Goal: Task Accomplishment & Management: Manage account settings

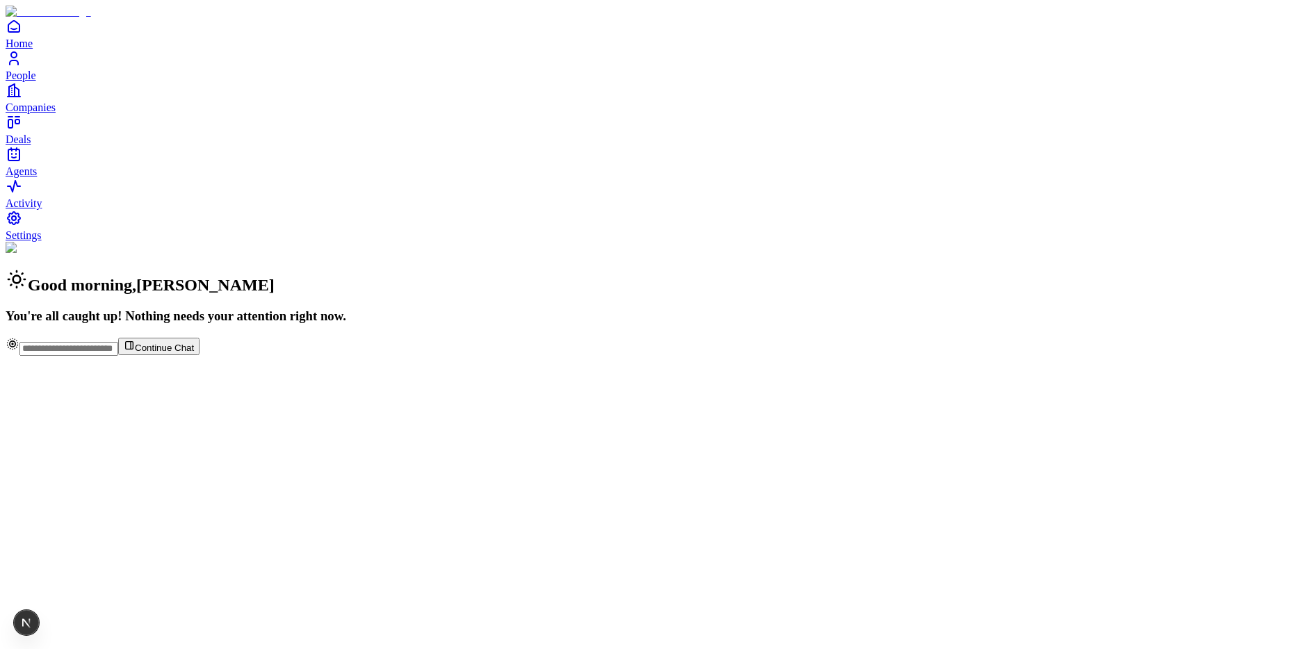
click at [36, 81] on span "People" at bounding box center [21, 76] width 31 height 12
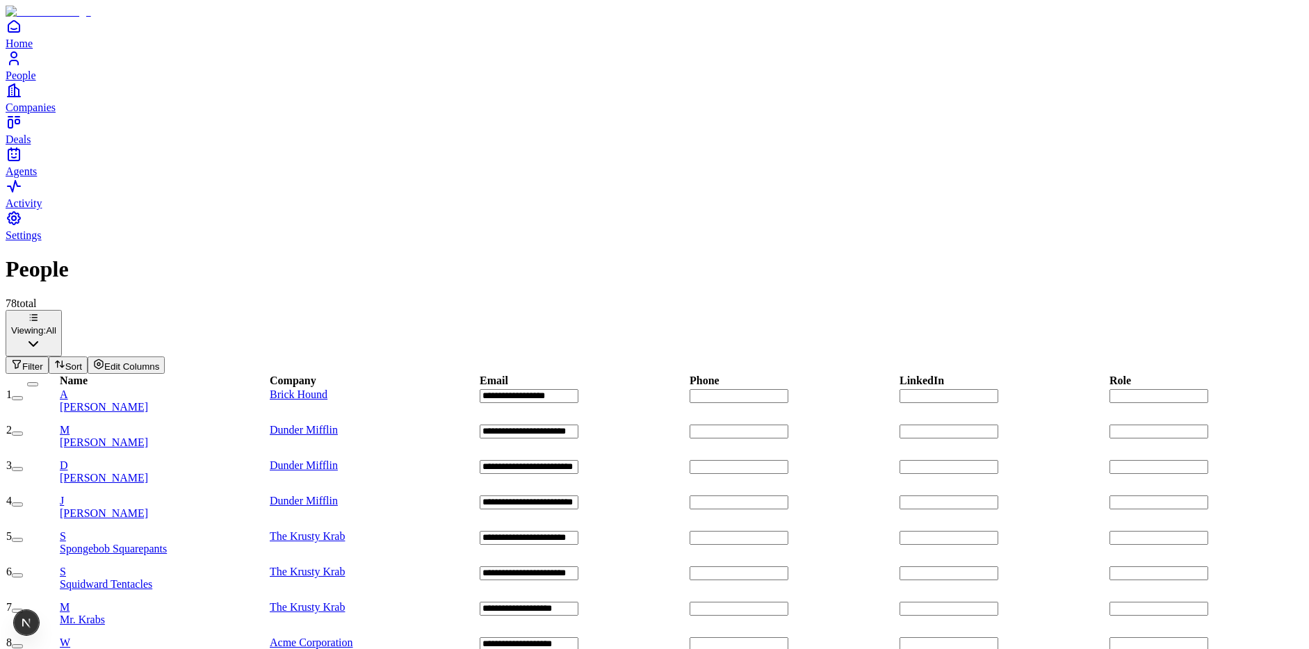
click at [218, 389] on div "A [PERSON_NAME]" at bounding box center [164, 401] width 209 height 25
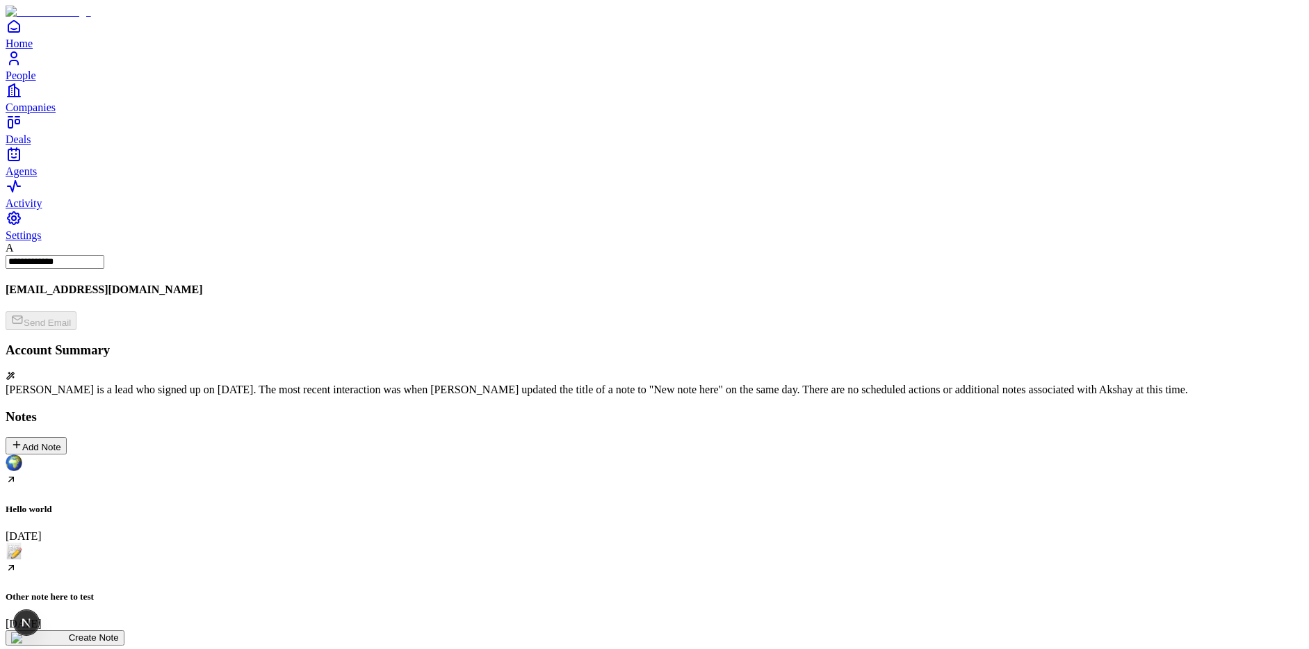
scroll to position [107, 0]
click at [273, 543] on div "Other note here to test [DATE]" at bounding box center [655, 587] width 1298 height 88
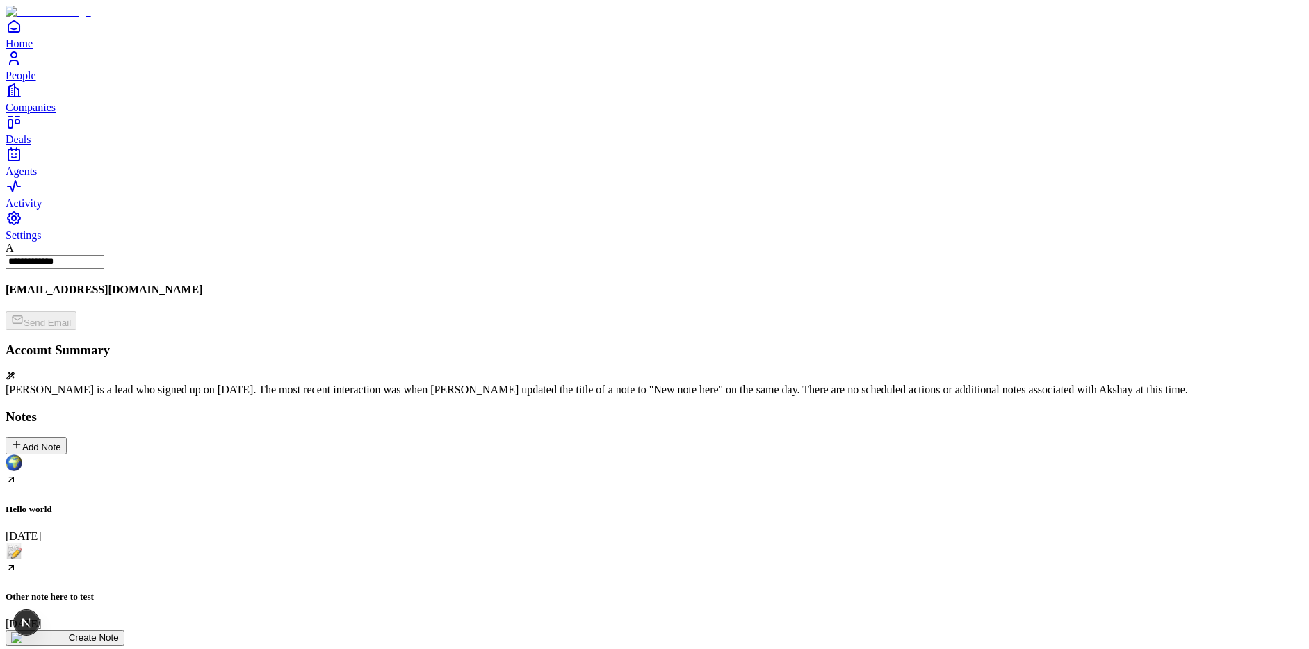
click at [42, 241] on span "Settings" at bounding box center [24, 235] width 36 height 12
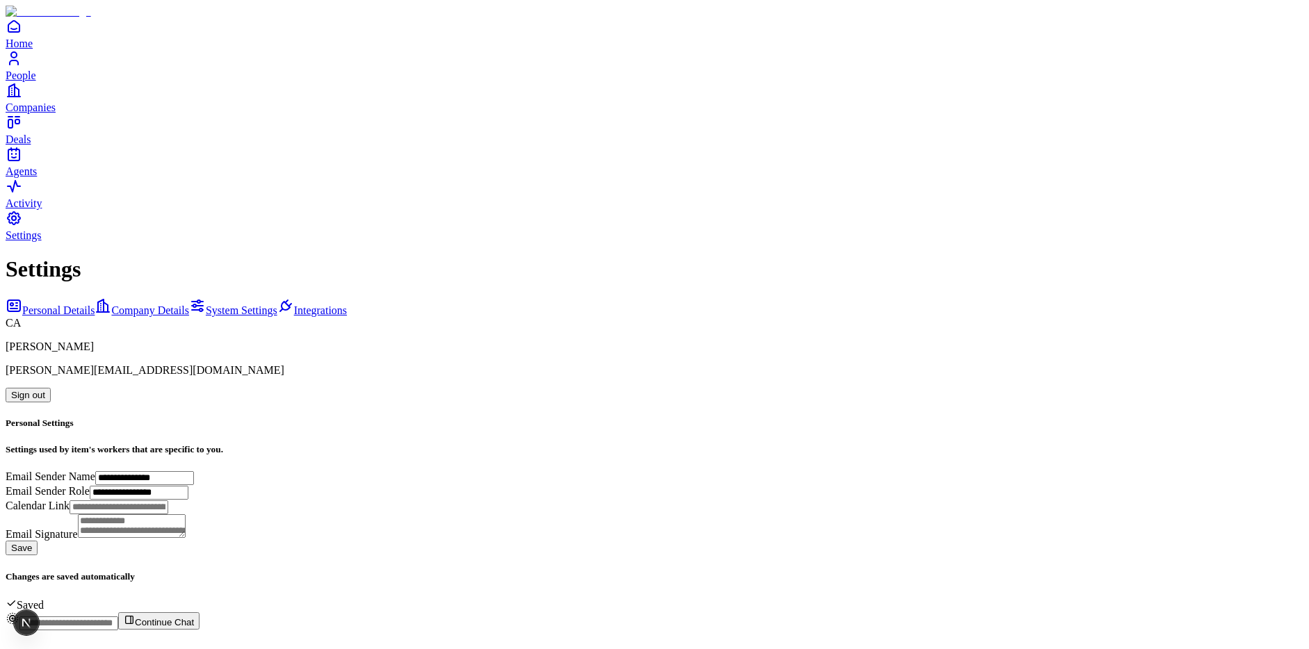
click at [51, 388] on button "Sign out" at bounding box center [28, 395] width 45 height 15
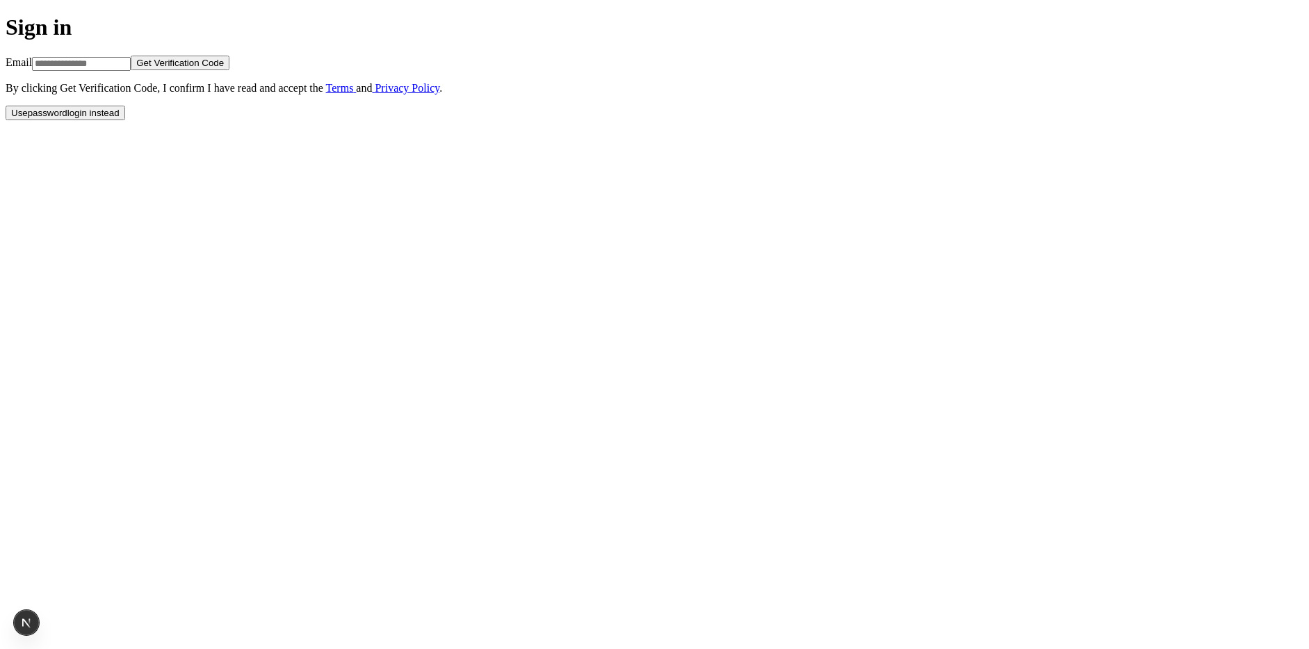
click at [125, 120] on button "Use password login instead" at bounding box center [66, 113] width 120 height 15
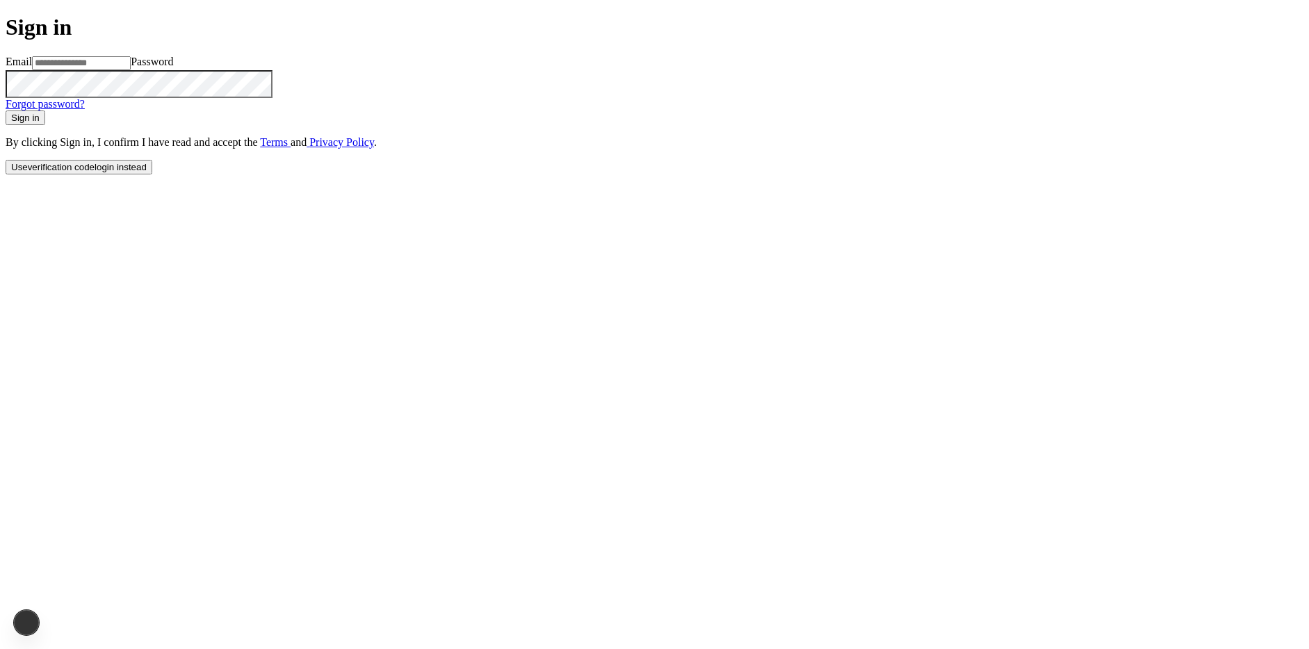
click at [131, 70] on input at bounding box center [81, 63] width 99 height 14
type input "**********"
click at [6, 111] on button "Sign in" at bounding box center [26, 118] width 40 height 15
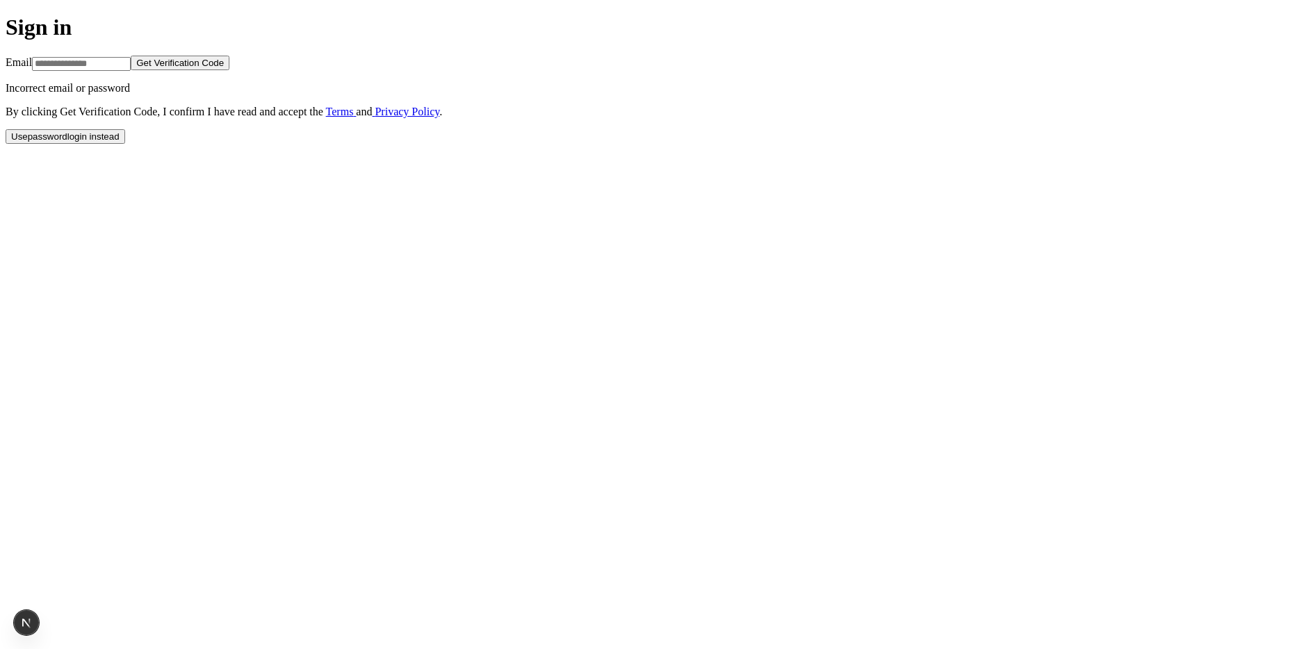
drag, startPoint x: 645, startPoint y: 487, endPoint x: 578, endPoint y: 356, distance: 147.4
click at [125, 144] on button "Use password login instead" at bounding box center [66, 136] width 120 height 15
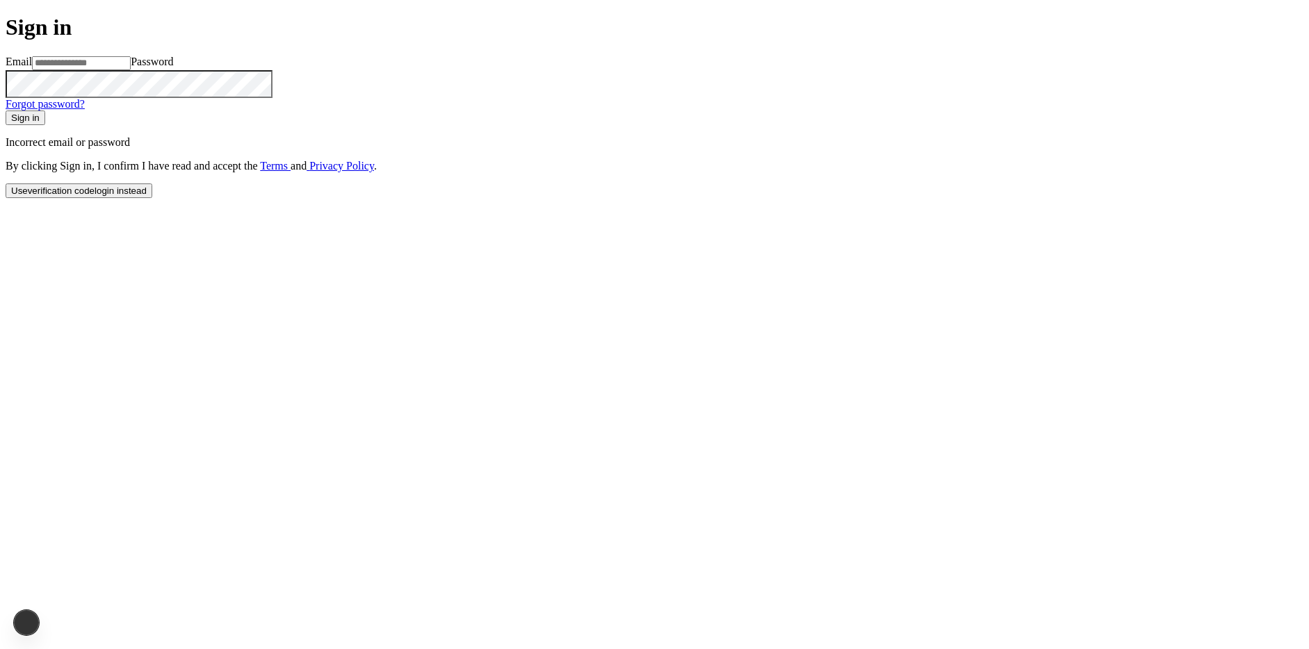
click at [131, 70] on input at bounding box center [81, 63] width 99 height 14
type input "**********"
click at [6, 111] on button "Sign in" at bounding box center [26, 118] width 40 height 15
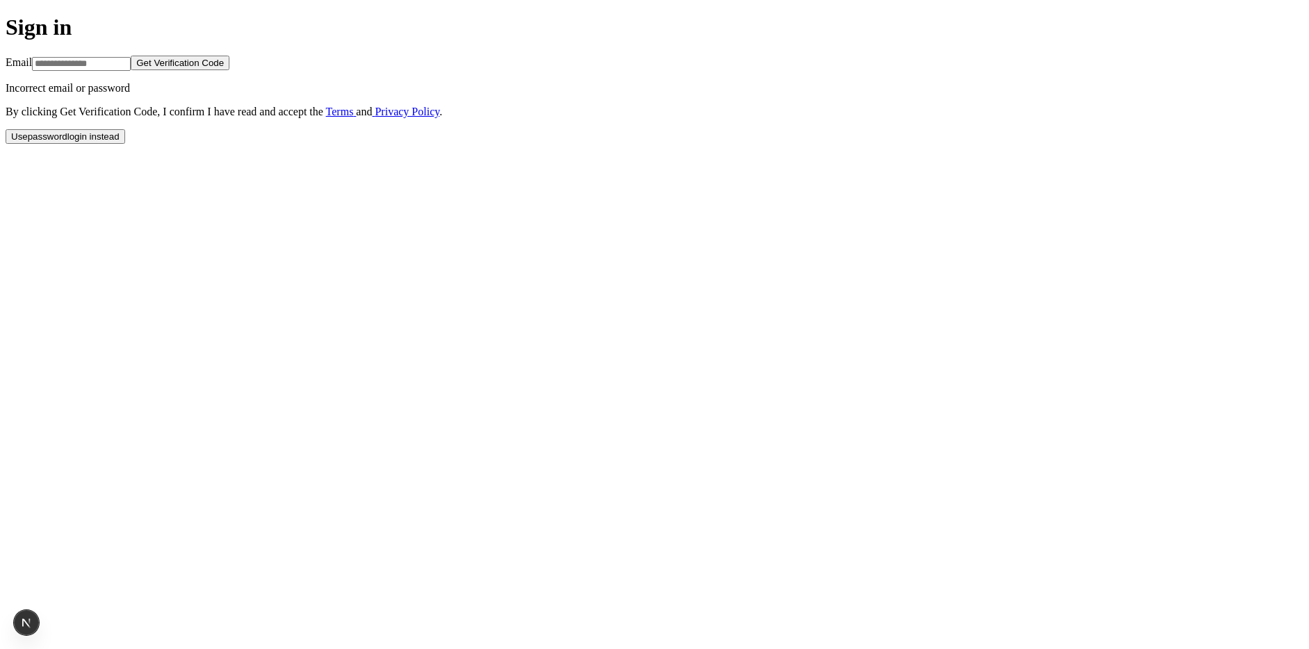
click at [125, 144] on button "Use password login instead" at bounding box center [66, 136] width 120 height 15
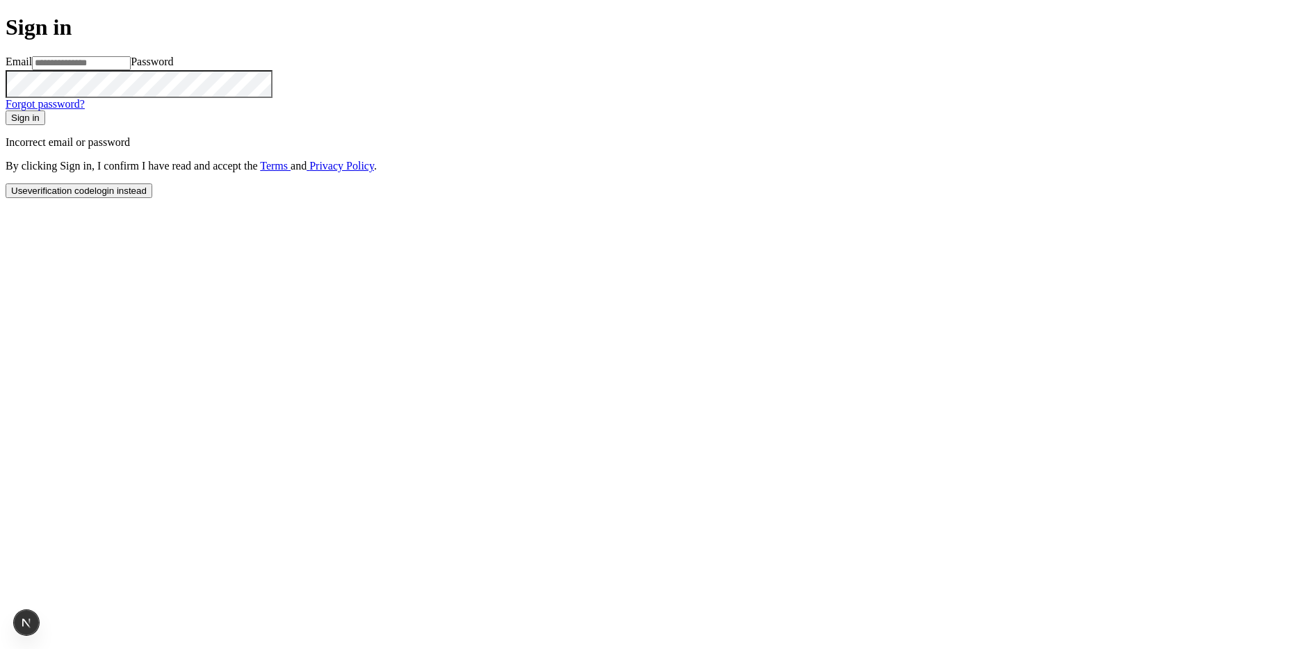
click at [131, 70] on input at bounding box center [81, 63] width 99 height 14
type input "**********"
click at [6, 111] on button "Sign in" at bounding box center [26, 118] width 40 height 15
